Goal: Check status: Check status

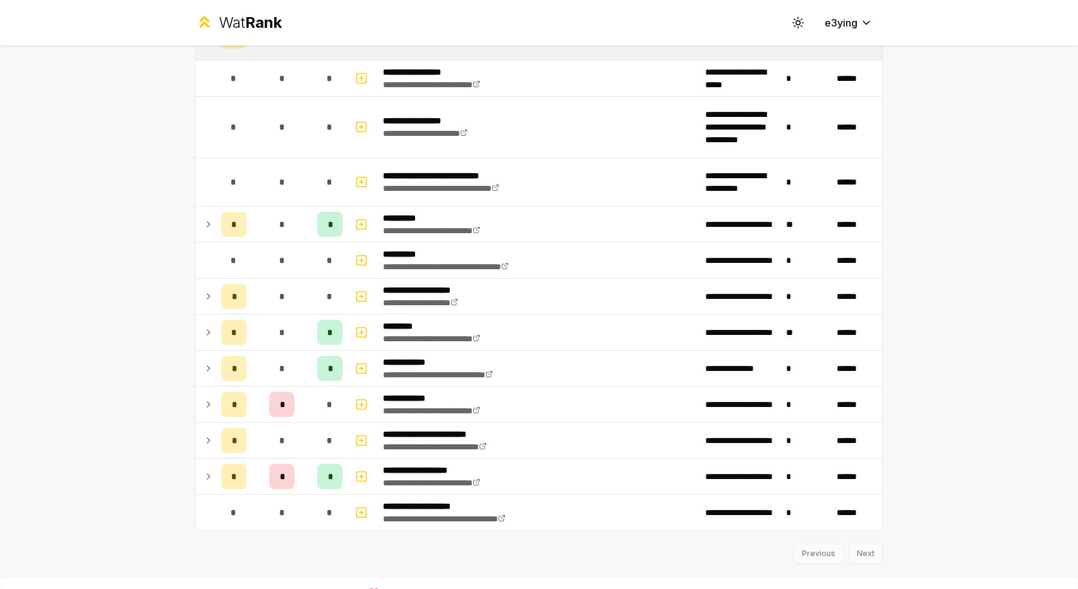
scroll to position [1557, 0]
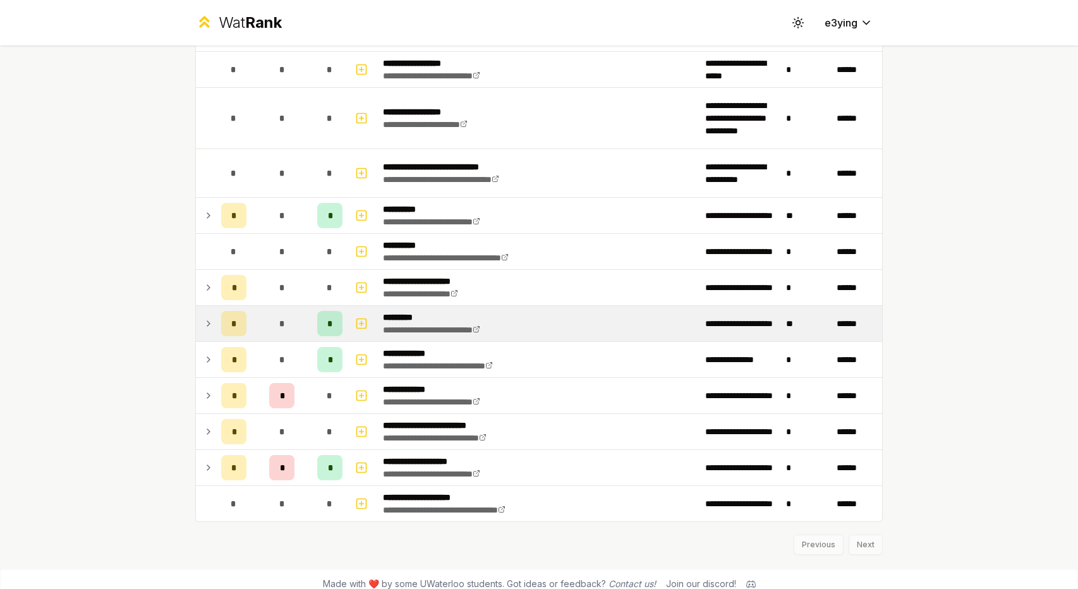
click at [255, 324] on td "*" at bounding box center [281, 323] width 61 height 35
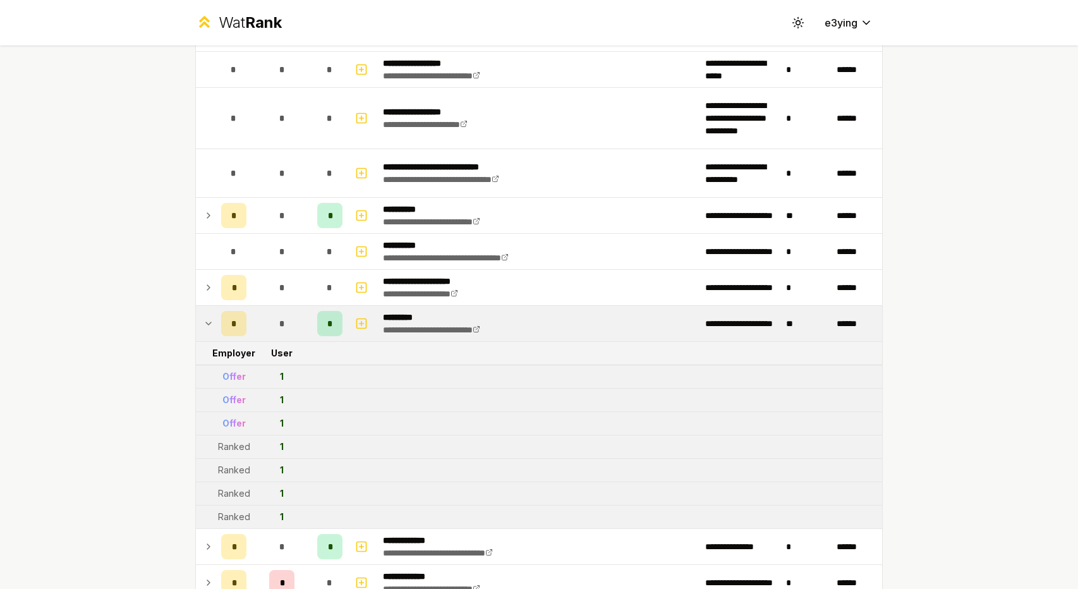
scroll to position [1620, 0]
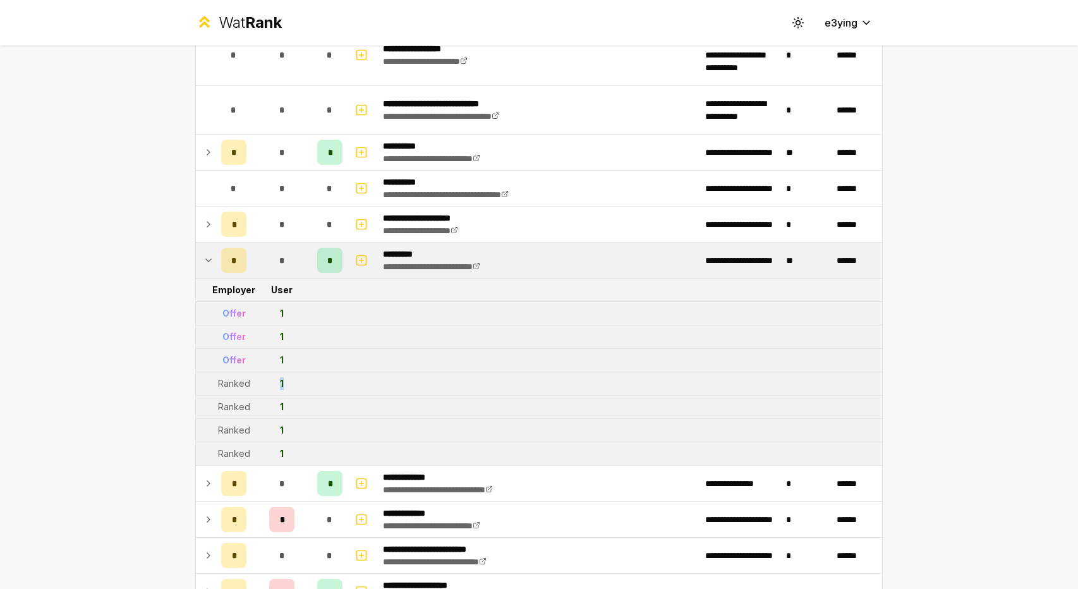
drag, startPoint x: 291, startPoint y: 378, endPoint x: 232, endPoint y: 375, distance: 58.2
click at [236, 375] on tr "Ranked 1" at bounding box center [539, 383] width 686 height 23
click at [232, 377] on div "Ranked" at bounding box center [234, 383] width 32 height 13
click at [322, 419] on tr "Ranked 1" at bounding box center [539, 430] width 686 height 23
drag, startPoint x: 295, startPoint y: 444, endPoint x: 196, endPoint y: 314, distance: 163.6
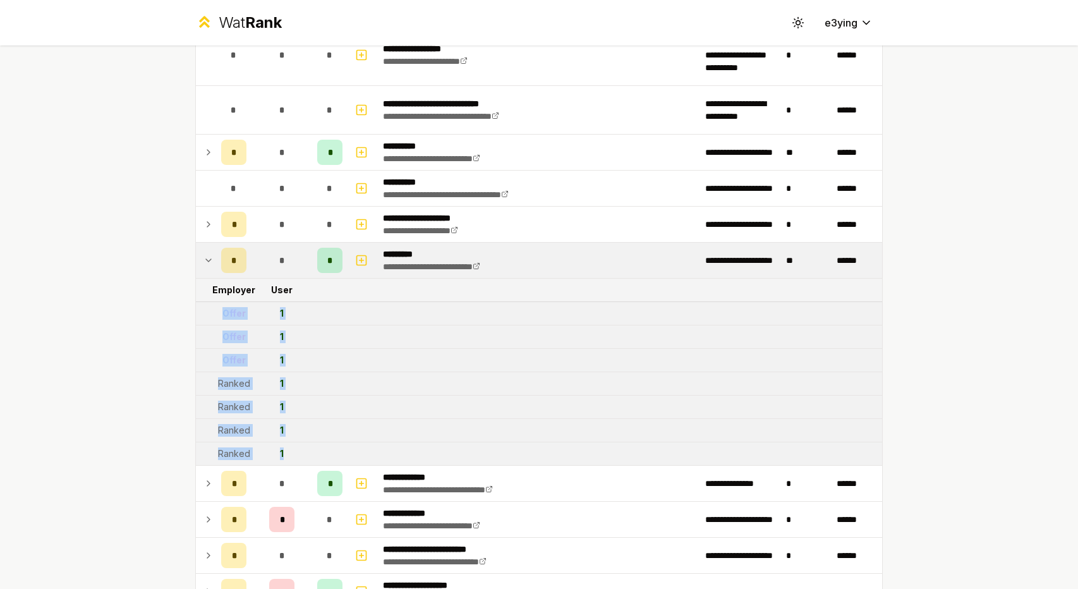
click at [429, 359] on tr "Offer 1" at bounding box center [539, 360] width 686 height 23
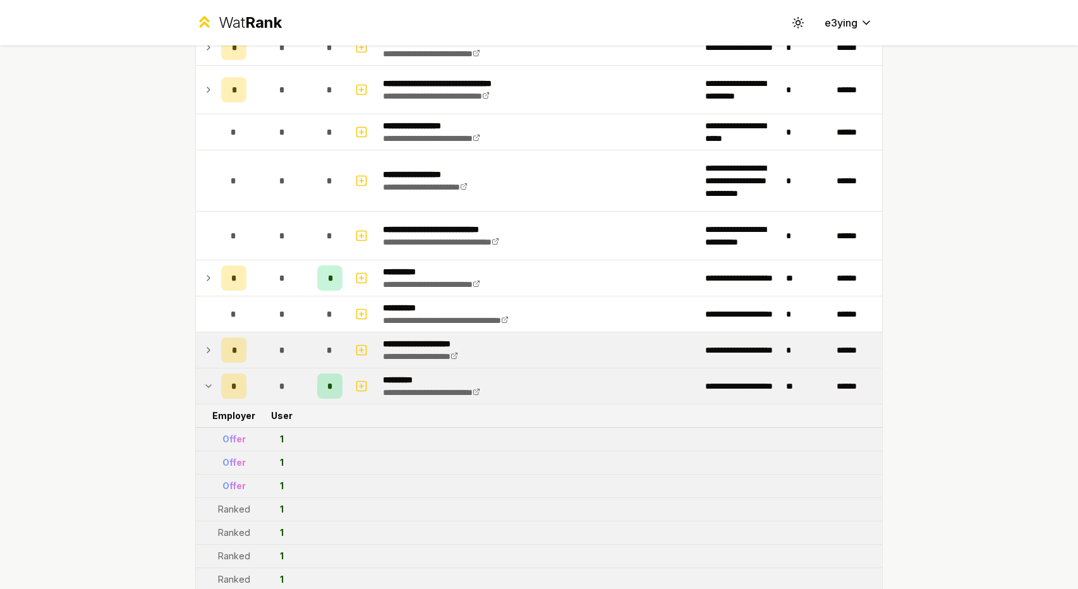
scroll to position [1493, 0]
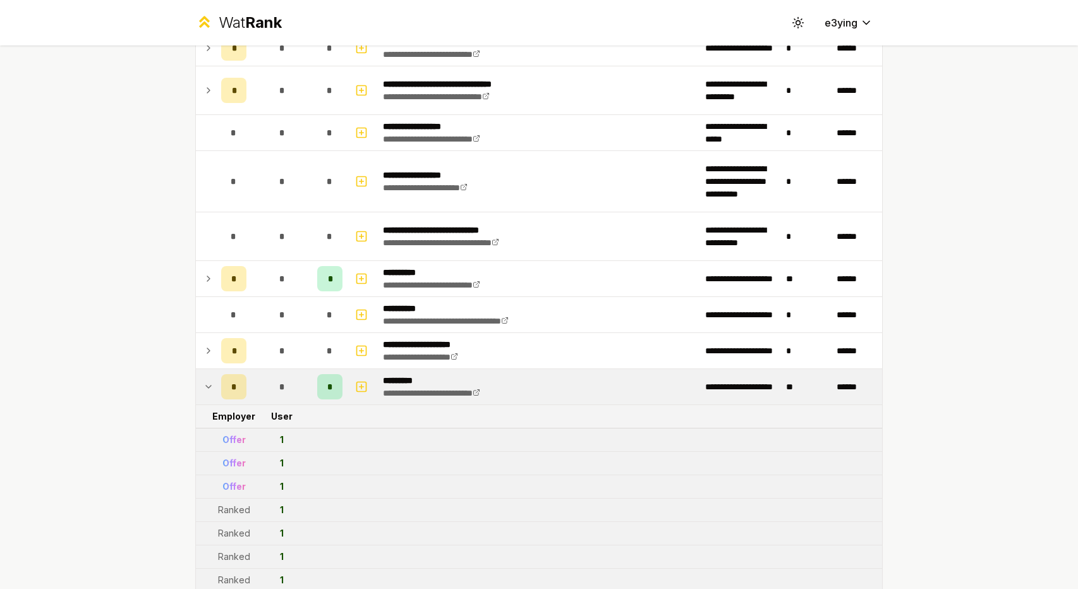
drag, startPoint x: 203, startPoint y: 381, endPoint x: 219, endPoint y: 385, distance: 15.8
click at [203, 381] on icon at bounding box center [208, 386] width 10 height 15
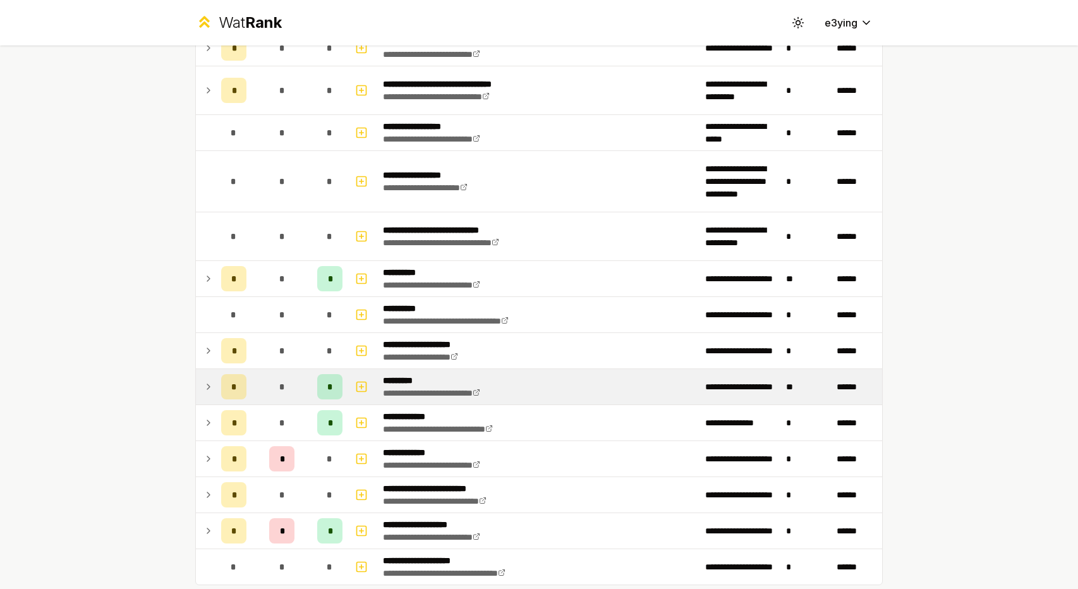
click at [222, 380] on div "*" at bounding box center [233, 386] width 25 height 25
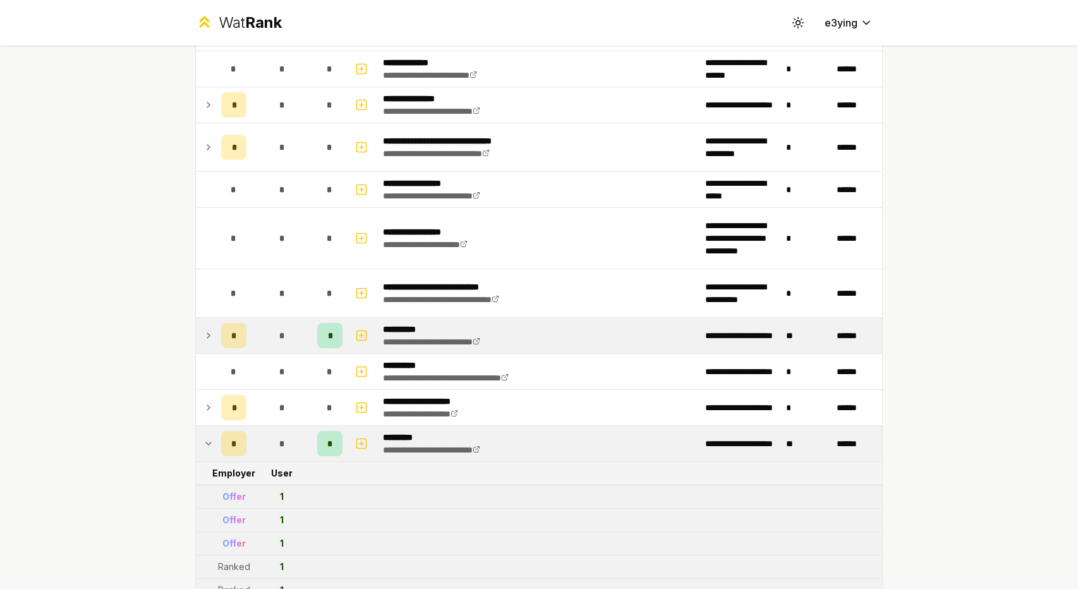
scroll to position [1426, 0]
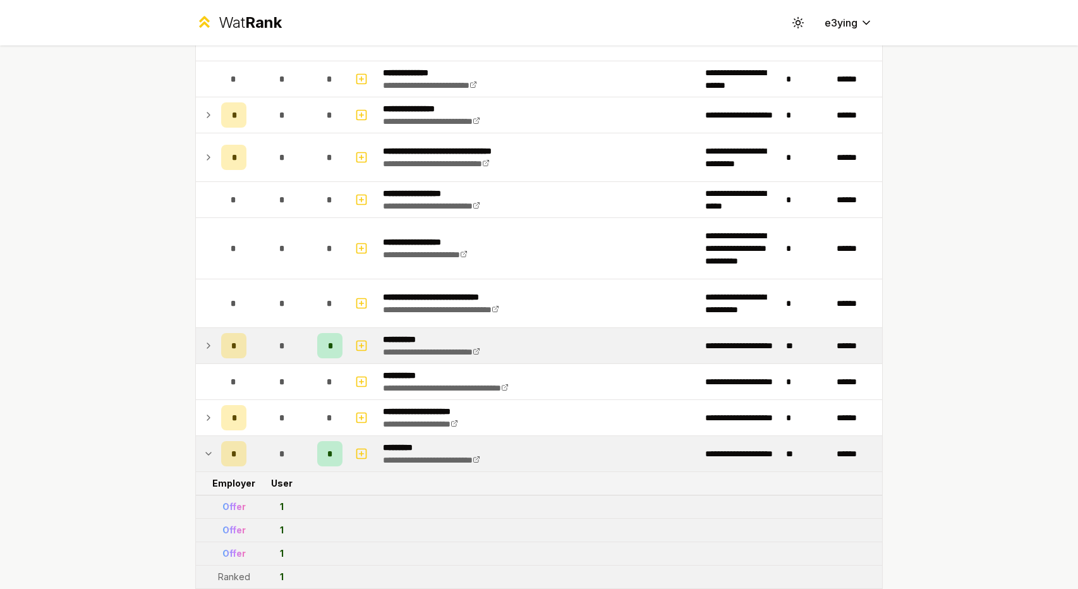
click at [257, 337] on td "*" at bounding box center [281, 345] width 61 height 35
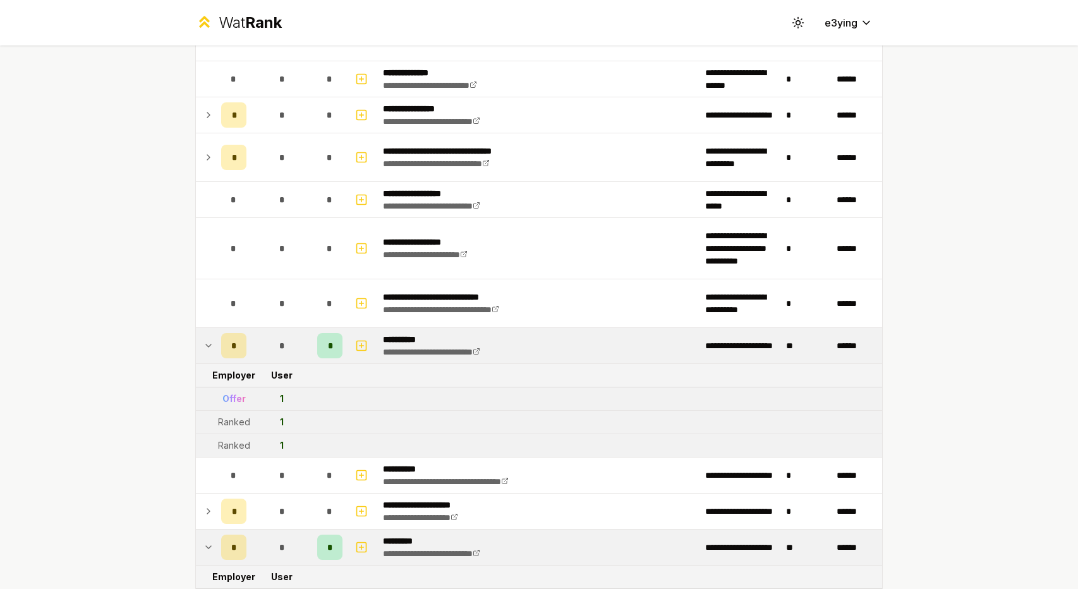
click at [257, 337] on td "*" at bounding box center [281, 345] width 61 height 35
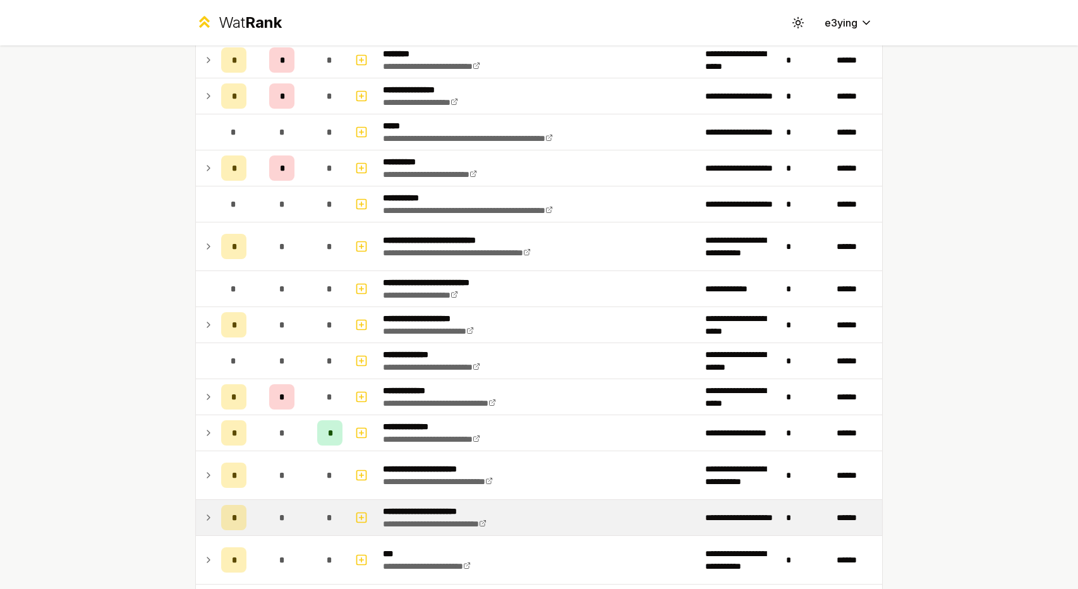
scroll to position [0, 0]
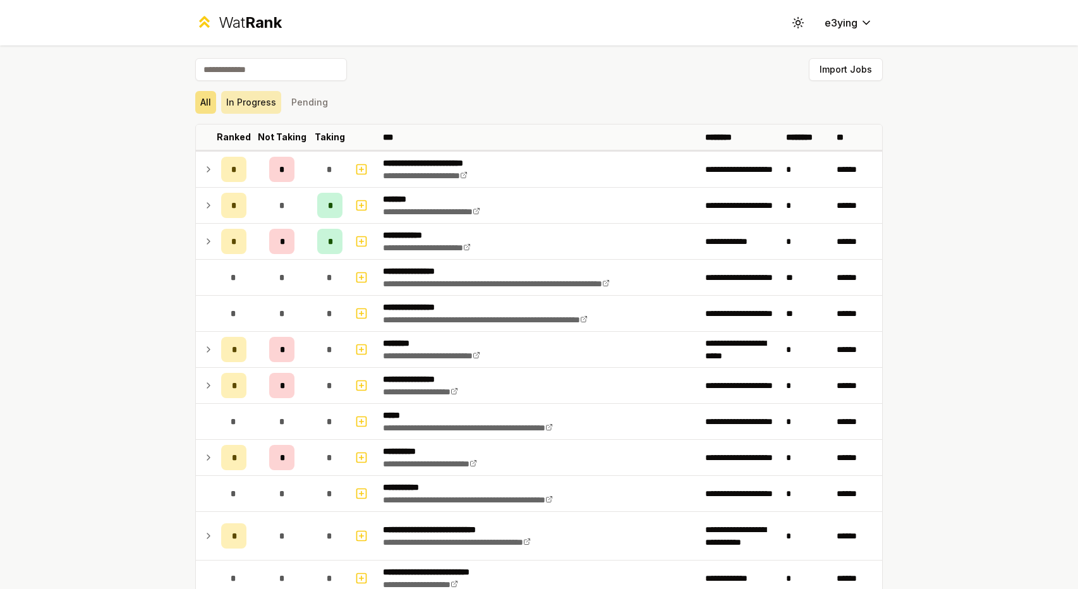
click at [255, 102] on button "In Progress" at bounding box center [251, 102] width 60 height 23
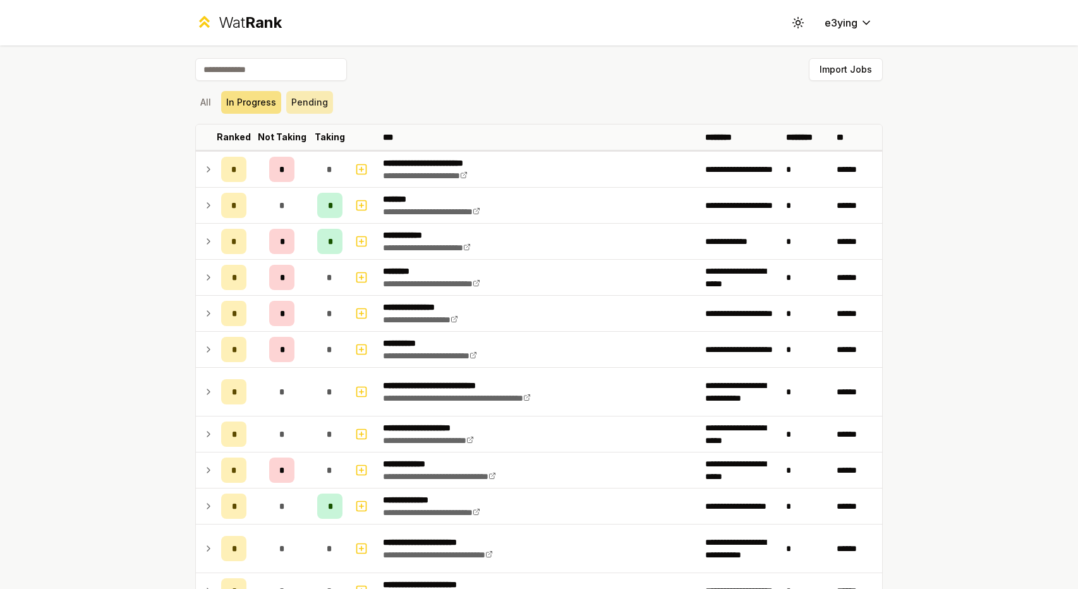
click at [320, 112] on button "Pending" at bounding box center [309, 102] width 47 height 23
